Goal: Transaction & Acquisition: Purchase product/service

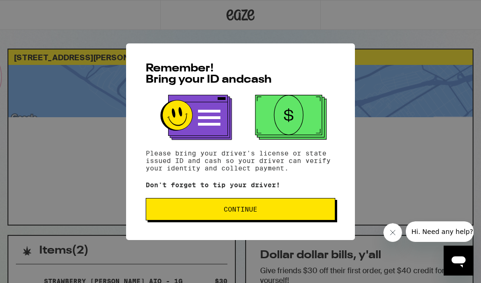
click at [221, 212] on span "Continue" at bounding box center [241, 209] width 174 height 7
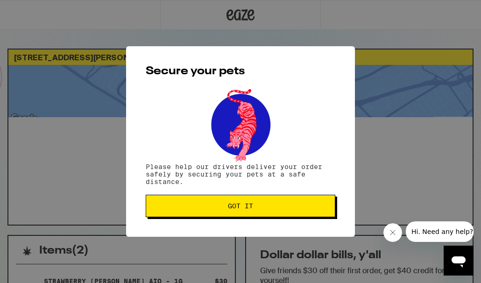
click at [234, 209] on span "Got it" at bounding box center [240, 206] width 25 height 7
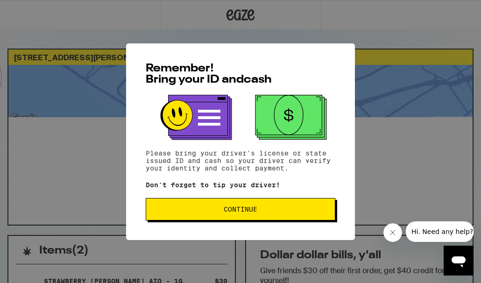
click at [295, 211] on span "Continue" at bounding box center [241, 209] width 174 height 7
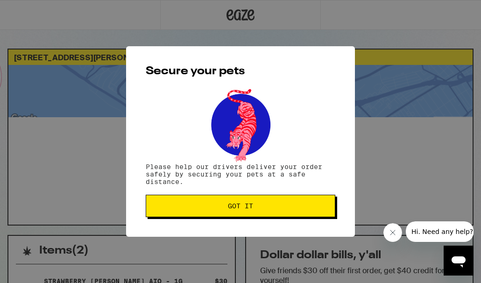
click at [317, 201] on button "Got it" at bounding box center [241, 206] width 190 height 22
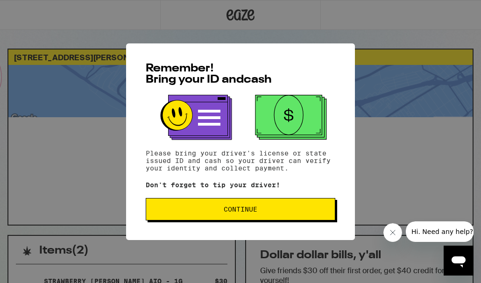
click at [266, 211] on span "Continue" at bounding box center [241, 209] width 174 height 7
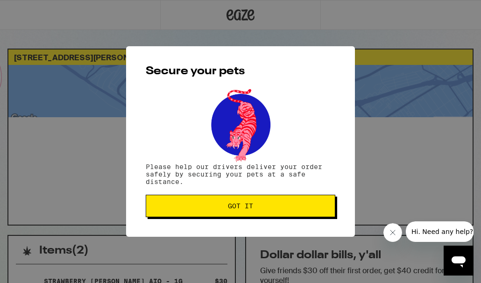
click at [266, 211] on button "Got it" at bounding box center [241, 206] width 190 height 22
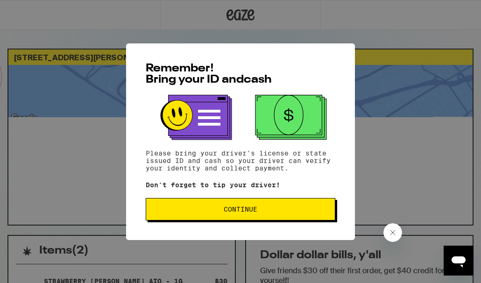
click at [259, 220] on button "Continue" at bounding box center [241, 209] width 190 height 22
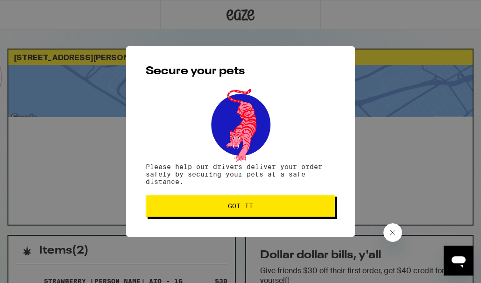
click at [259, 204] on button "Got it" at bounding box center [241, 206] width 190 height 22
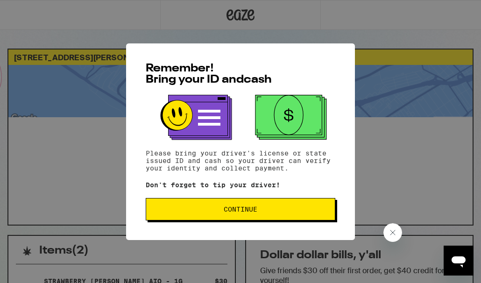
click at [245, 212] on span "Continue" at bounding box center [241, 209] width 34 height 7
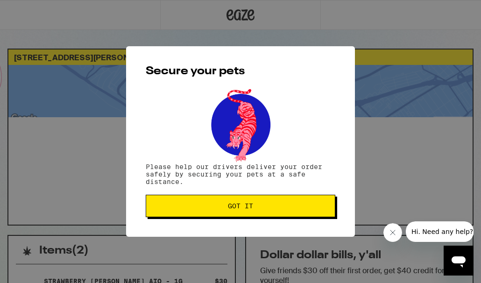
click at [251, 213] on button "Got it" at bounding box center [241, 206] width 190 height 22
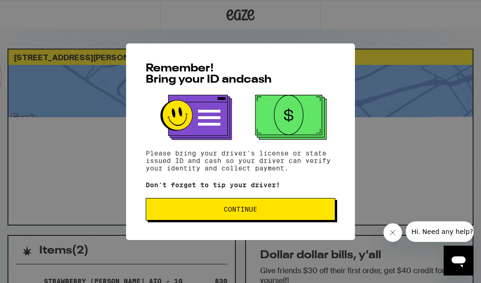
click at [262, 215] on button "Continue" at bounding box center [241, 209] width 190 height 22
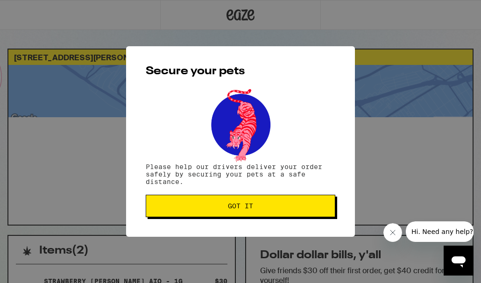
click at [262, 207] on span "Got it" at bounding box center [241, 206] width 174 height 7
